Goal: Find specific page/section: Find specific page/section

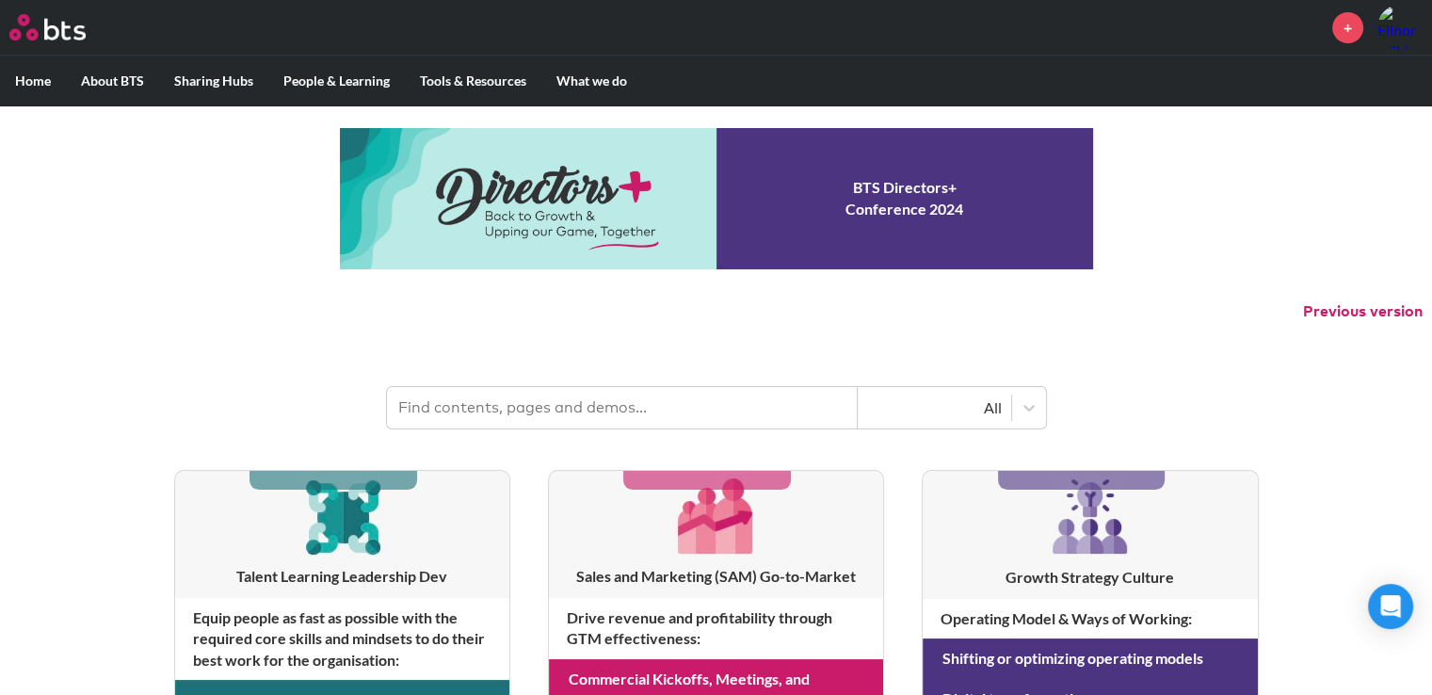
click at [1391, 35] on img at bounding box center [1400, 27] width 45 height 45
click at [1398, 29] on img at bounding box center [1400, 27] width 45 height 45
click at [481, 410] on input "text" at bounding box center [622, 407] width 471 height 41
type input "hexagon"
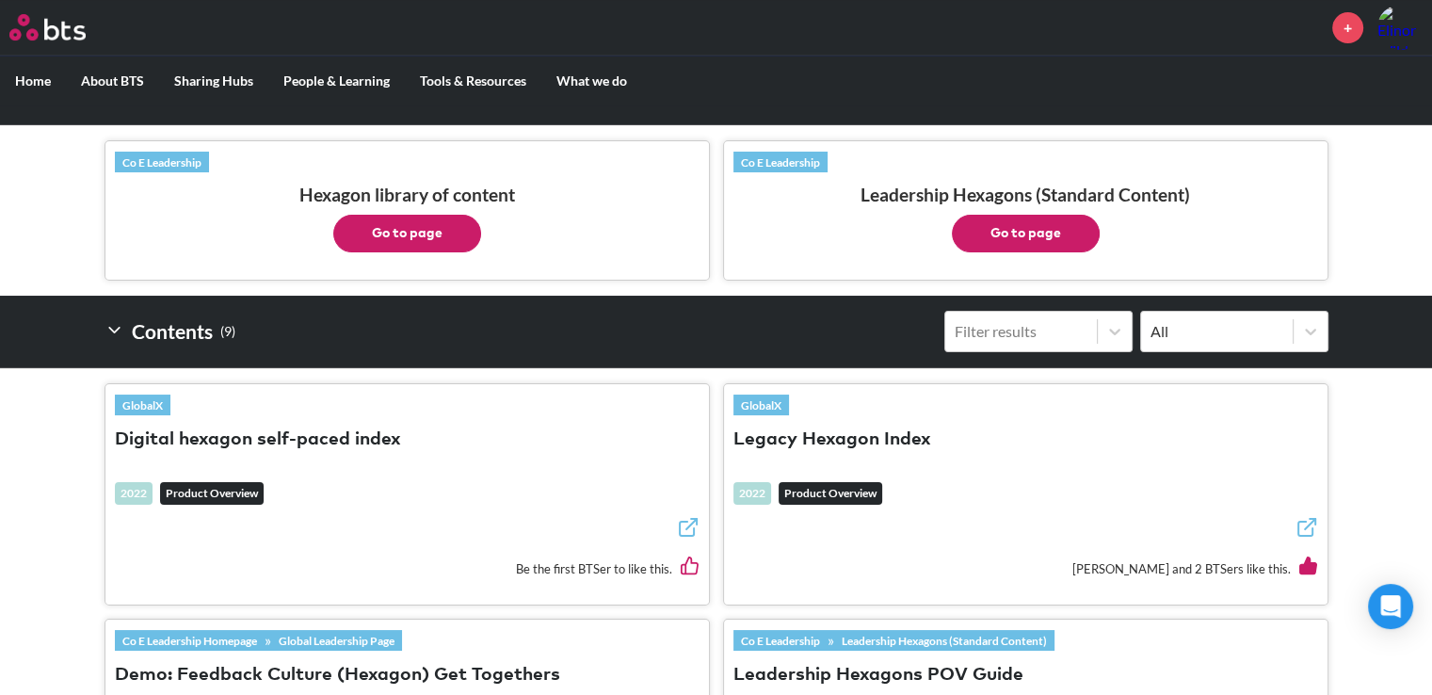
scroll to position [283, 0]
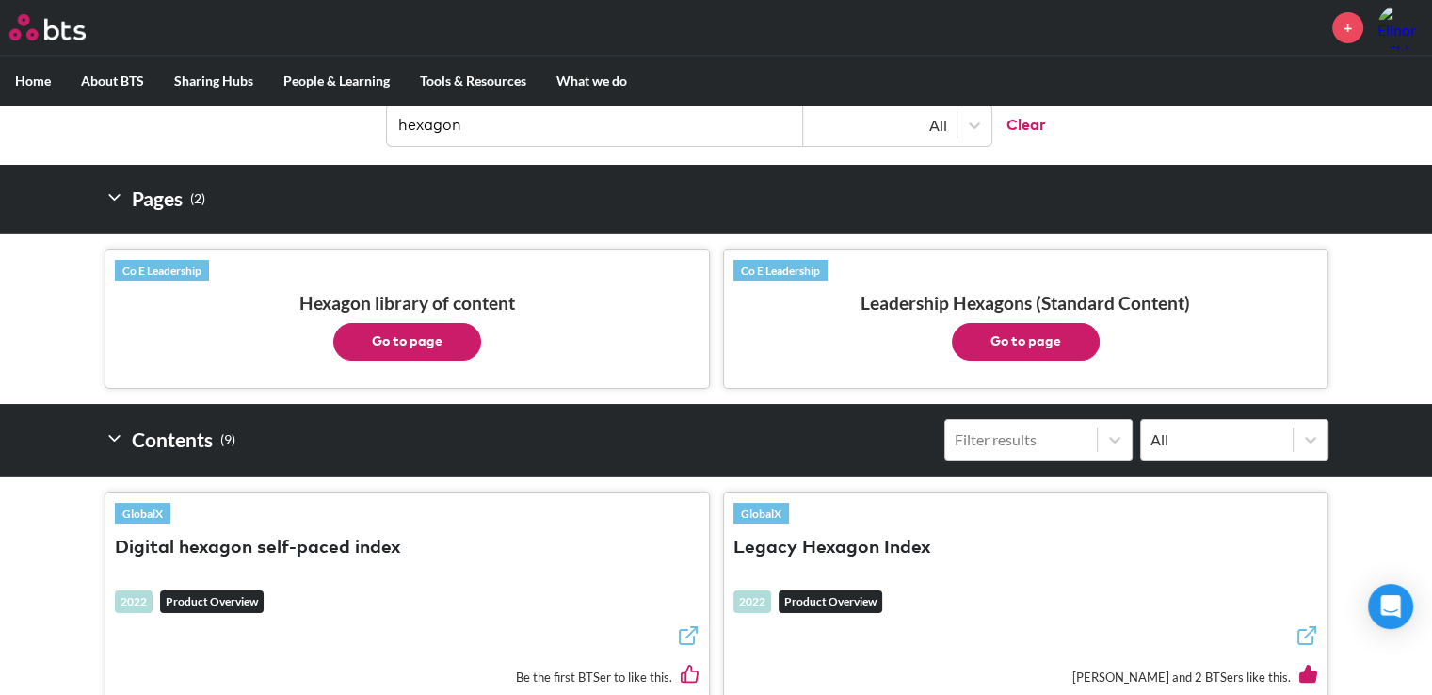
click at [997, 337] on button "Go to page" at bounding box center [1026, 342] width 148 height 38
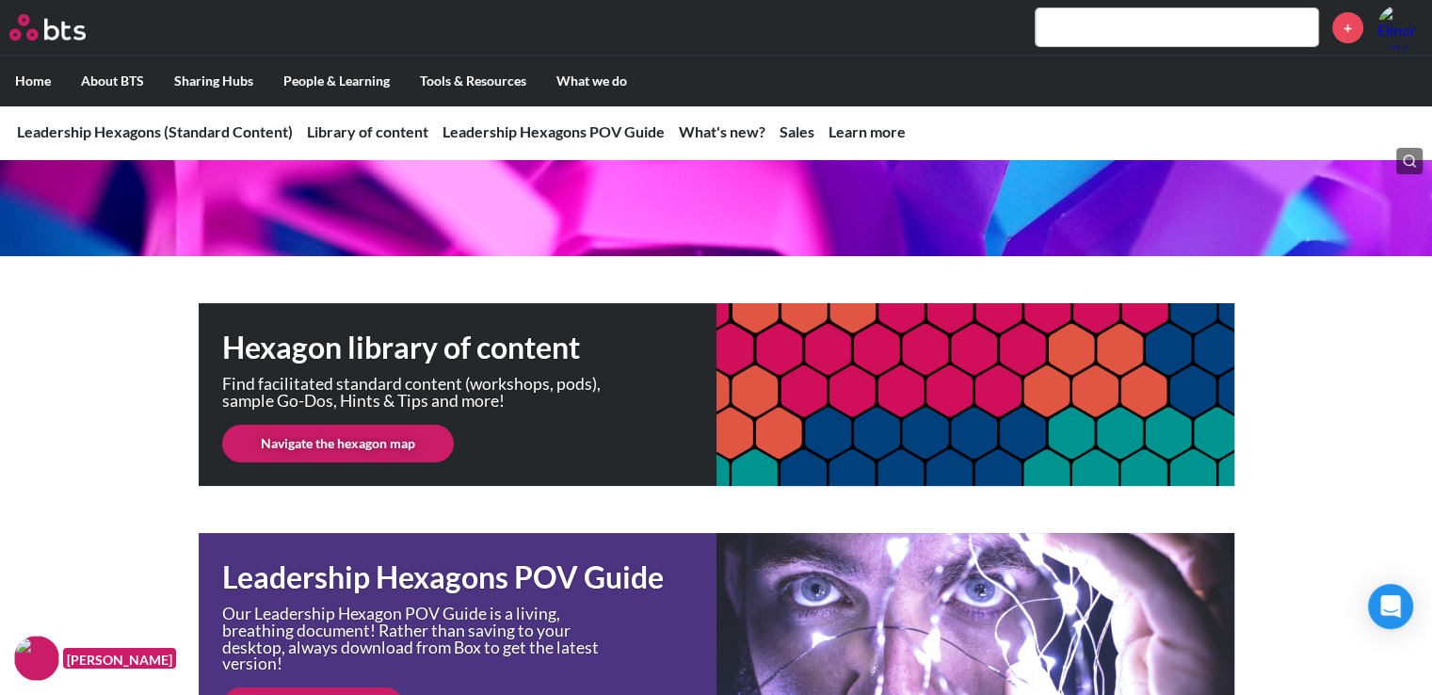
scroll to position [283, 0]
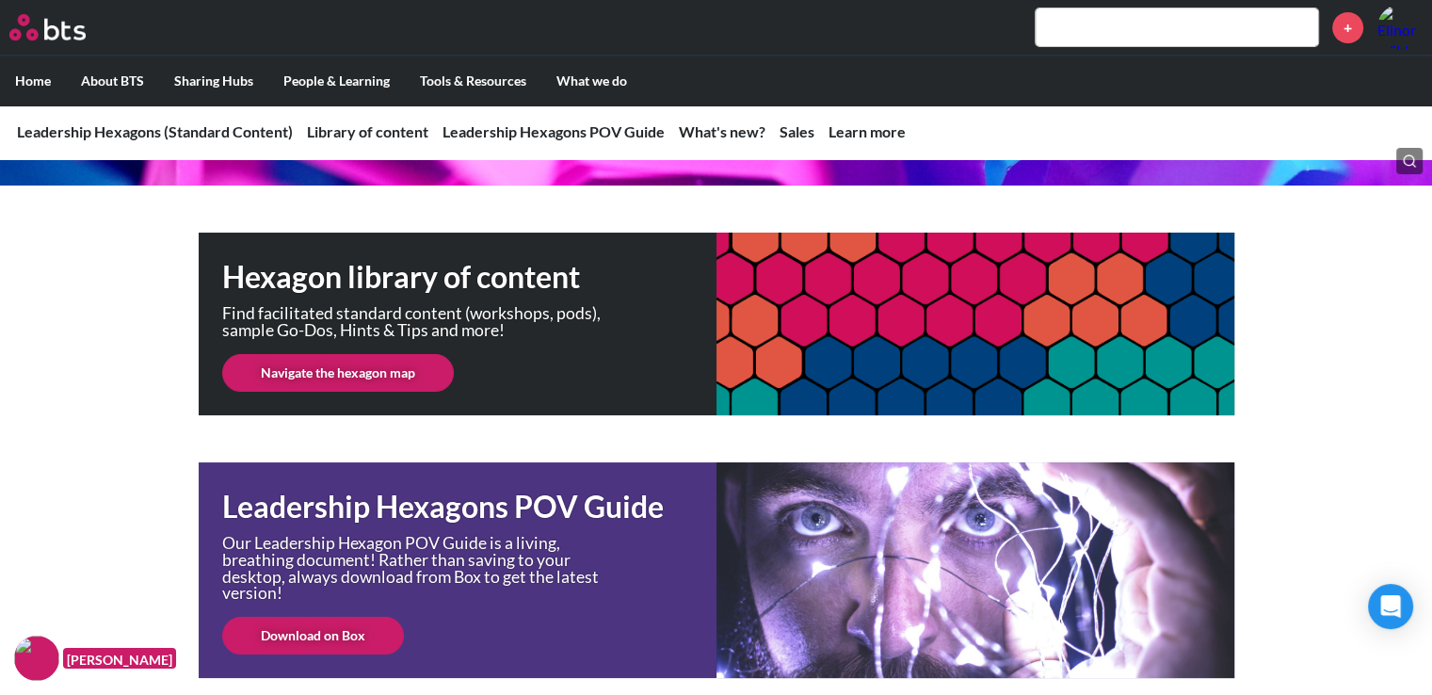
click at [362, 379] on link "Navigate the hexagon map" at bounding box center [338, 373] width 232 height 38
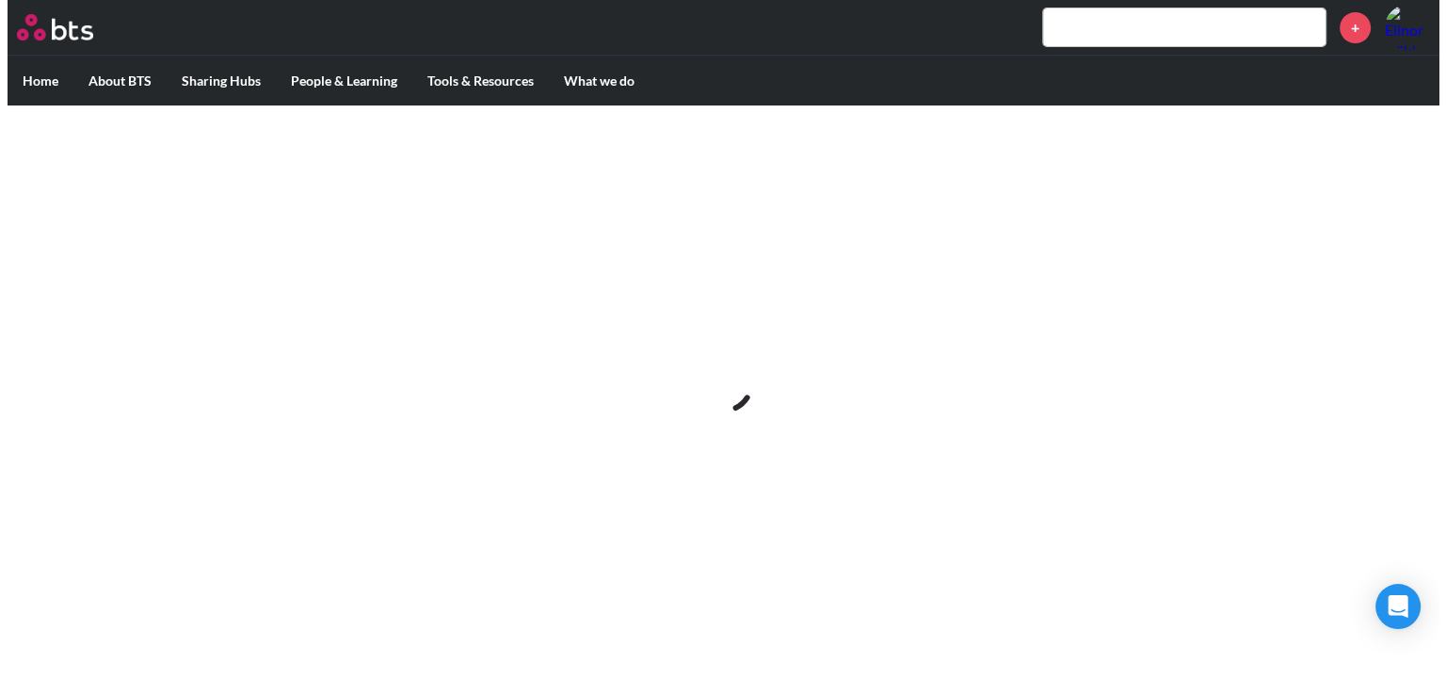
scroll to position [0, 0]
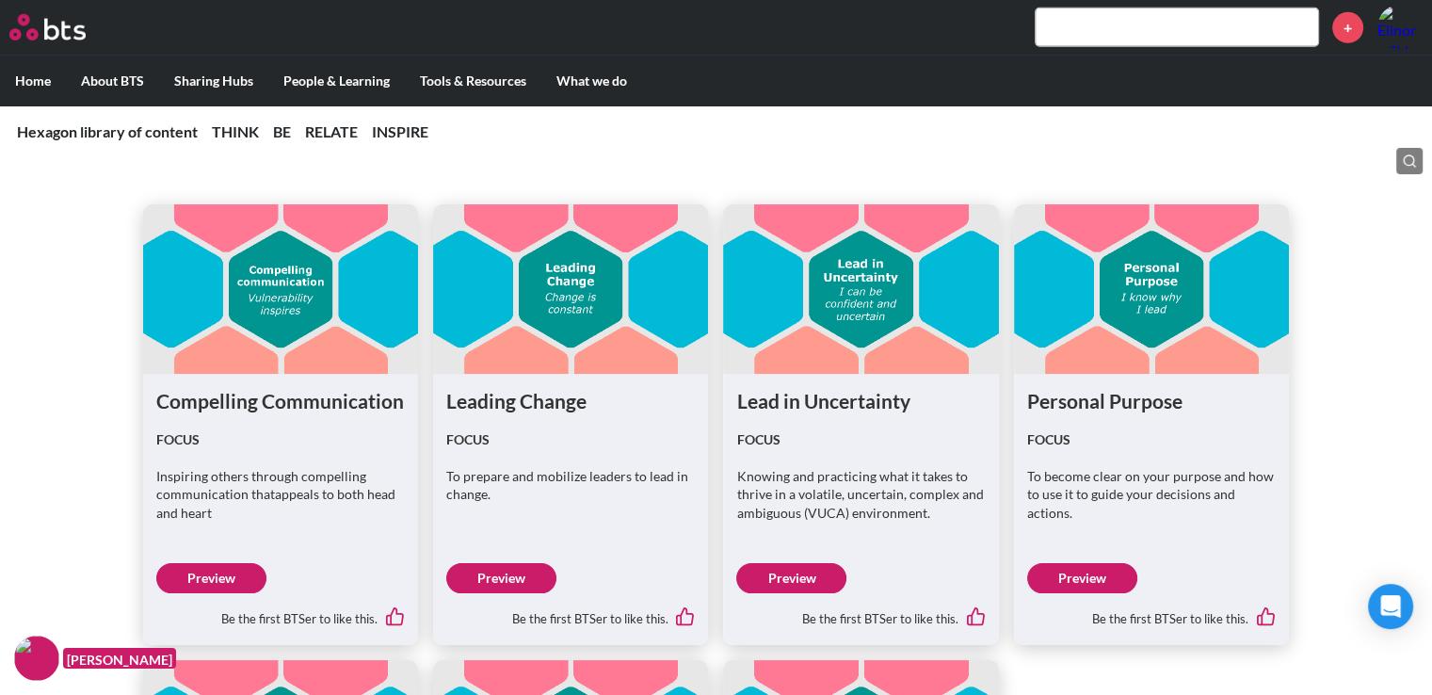
scroll to position [5839, 0]
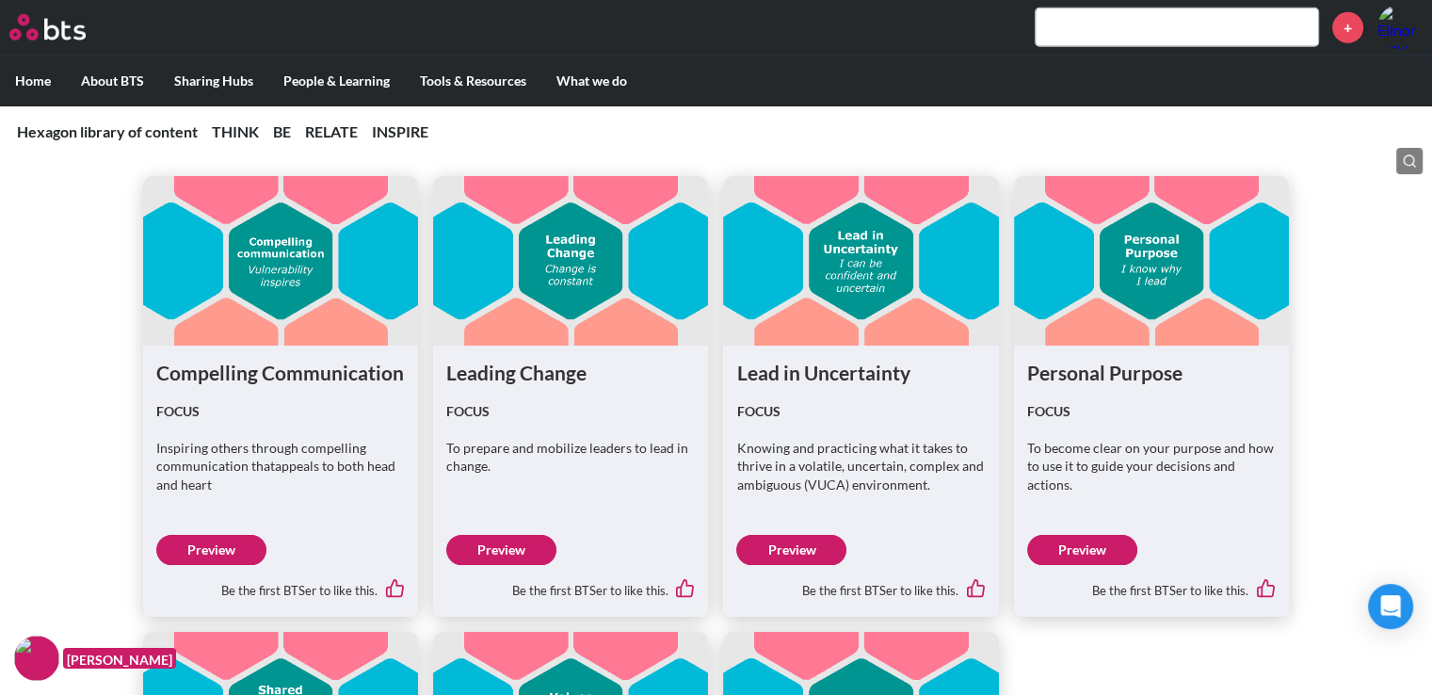
click at [514, 535] on link "Preview" at bounding box center [501, 550] width 110 height 30
